Goal: Navigation & Orientation: Find specific page/section

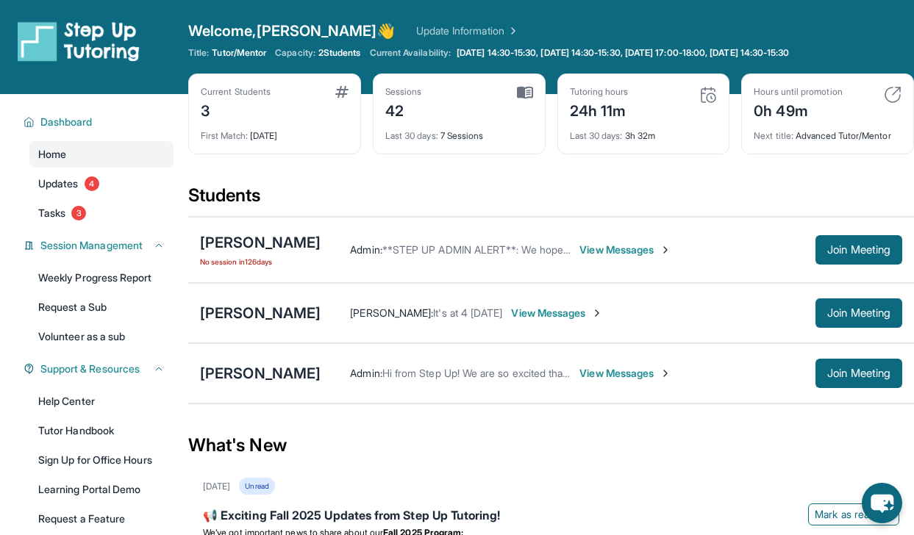
click at [785, 112] on div "0h 49m" at bounding box center [798, 110] width 88 height 24
click at [526, 92] on img at bounding box center [525, 92] width 16 height 13
click at [310, 128] on div "First Match : [DATE]" at bounding box center [275, 131] width 148 height 21
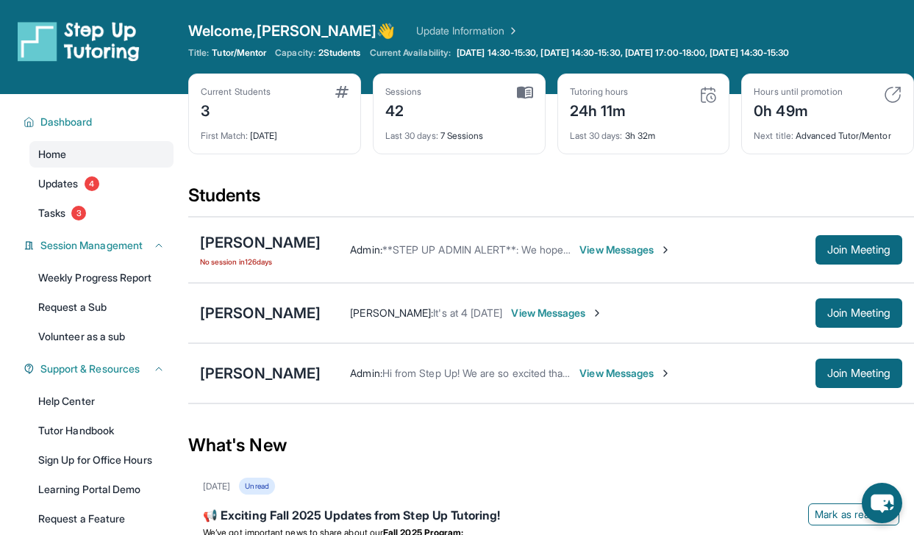
click at [310, 128] on div "First Match : [DATE]" at bounding box center [275, 131] width 148 height 21
click at [354, 54] on span "2 Students" at bounding box center [339, 53] width 43 height 12
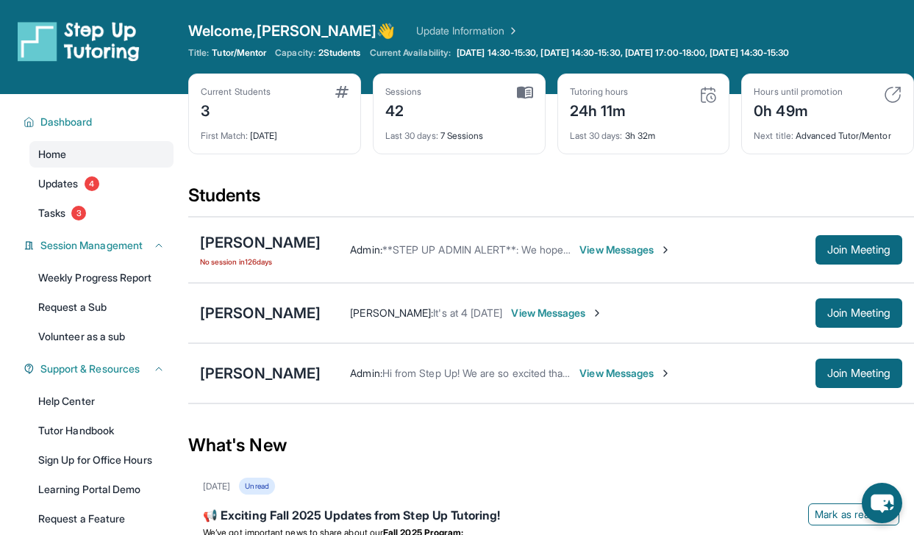
click at [354, 54] on span "2 Students" at bounding box center [339, 53] width 43 height 12
click at [322, 72] on div "Welcome, [PERSON_NAME] 👋 Update Information Title: Tutor/Mentor Capacity: 2 Stu…" at bounding box center [551, 47] width 726 height 53
